Goal: Navigation & Orientation: Find specific page/section

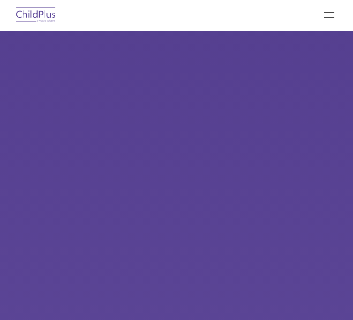
select select "MEDIUM"
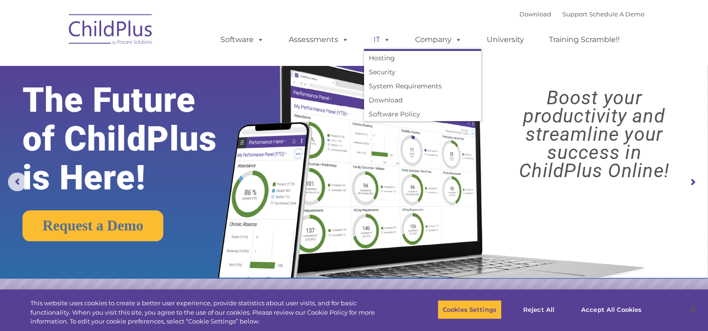
click at [352, 45] on link "IT" at bounding box center [382, 39] width 36 height 19
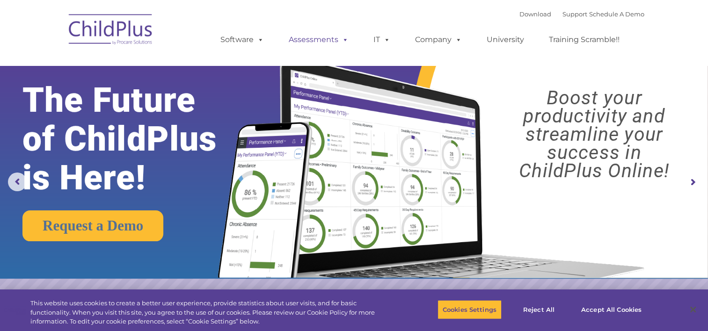
click at [341, 38] on span at bounding box center [343, 39] width 10 height 9
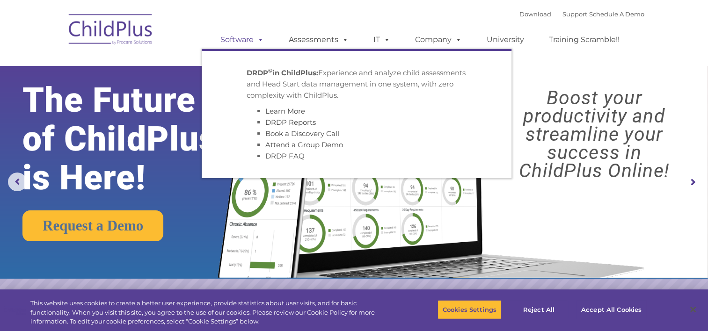
click at [247, 39] on link "Software" at bounding box center [242, 39] width 62 height 19
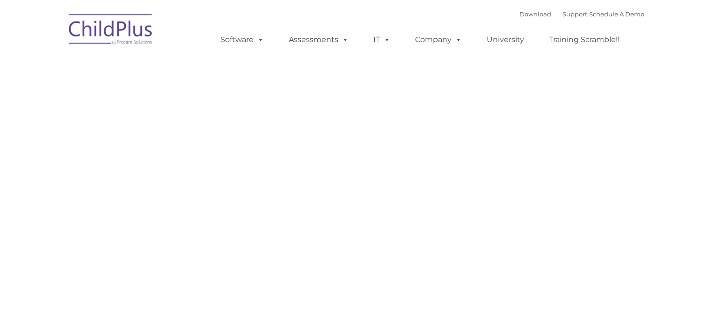
type input ""
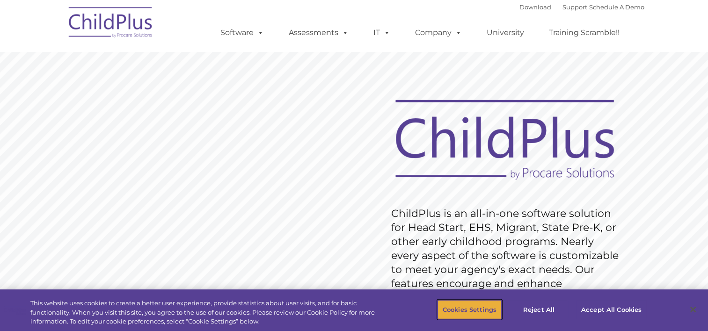
click at [488, 309] on button "Cookies Settings" at bounding box center [470, 310] width 64 height 20
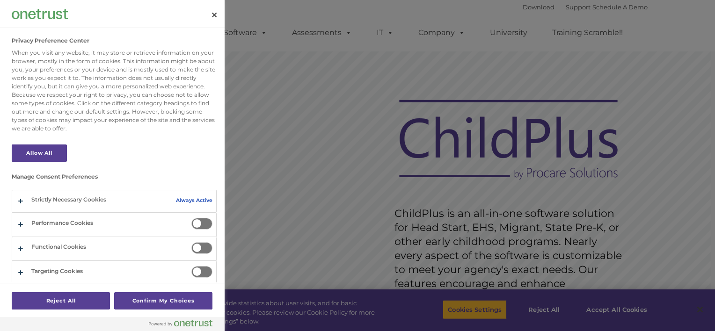
click at [601, 309] on div at bounding box center [357, 165] width 715 height 331
click at [213, 11] on button "Close" at bounding box center [214, 15] width 21 height 21
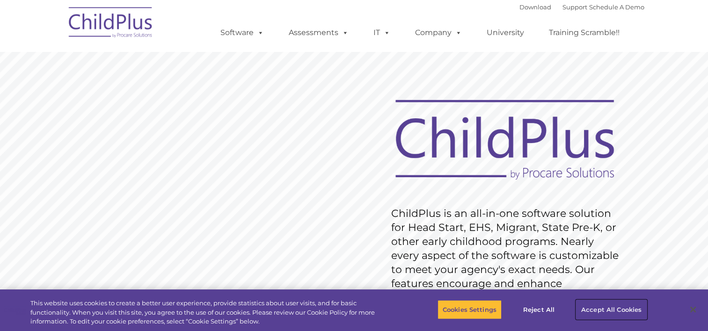
click at [615, 310] on button "Accept All Cookies" at bounding box center [611, 310] width 71 height 20
